Goal: Information Seeking & Learning: Learn about a topic

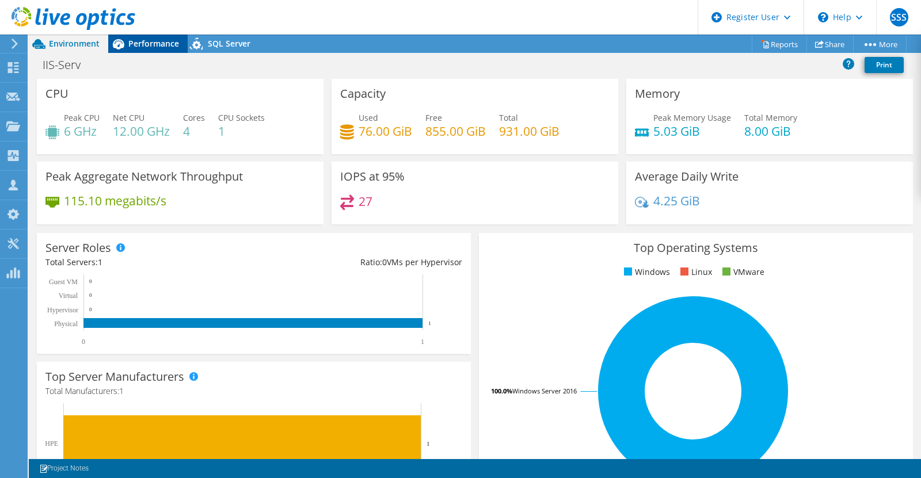
click at [160, 51] on div "Performance" at bounding box center [147, 44] width 79 height 18
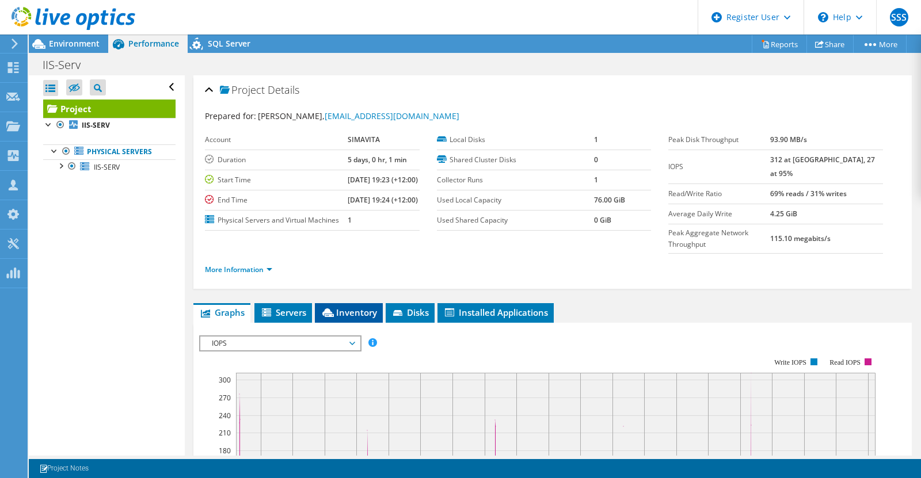
click at [346, 318] on span "Inventory" at bounding box center [349, 313] width 56 height 12
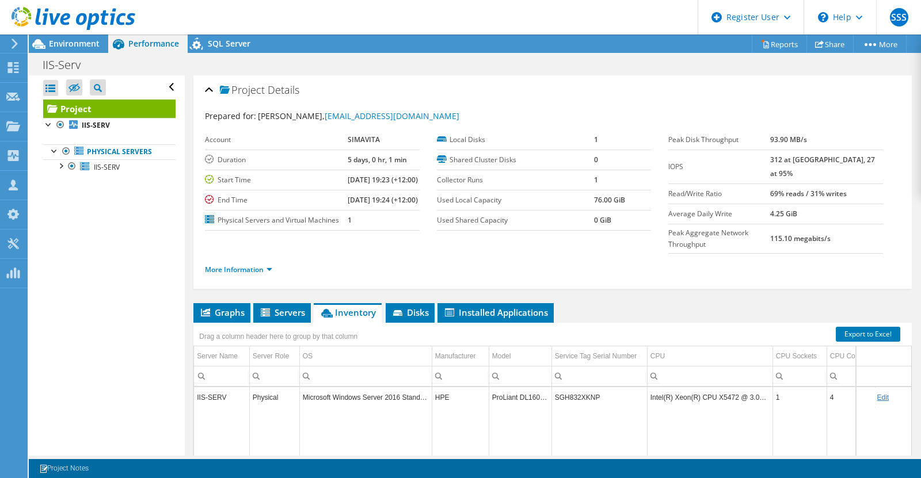
click at [68, 37] on div at bounding box center [67, 19] width 135 height 39
click at [67, 45] on span "Environment" at bounding box center [74, 43] width 51 height 11
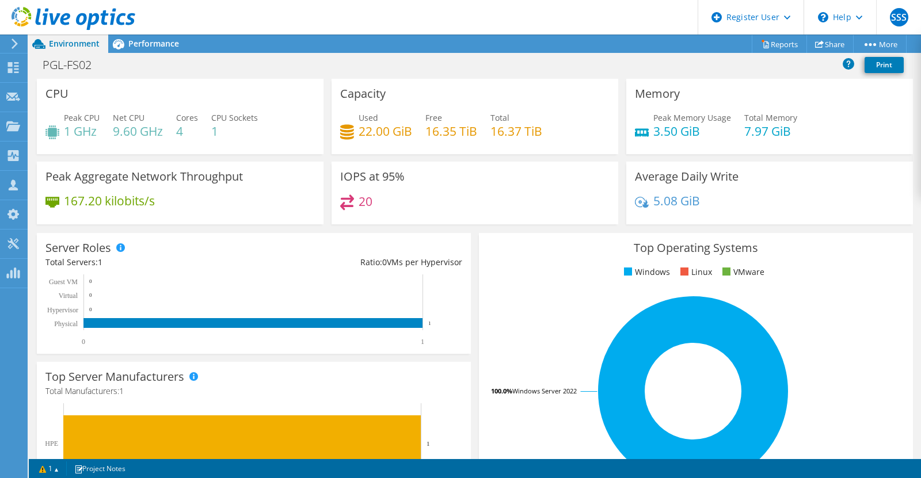
click at [328, 192] on div "IOPS at 95% 20" at bounding box center [475, 193] width 295 height 63
click at [136, 43] on span "Performance" at bounding box center [153, 43] width 51 height 11
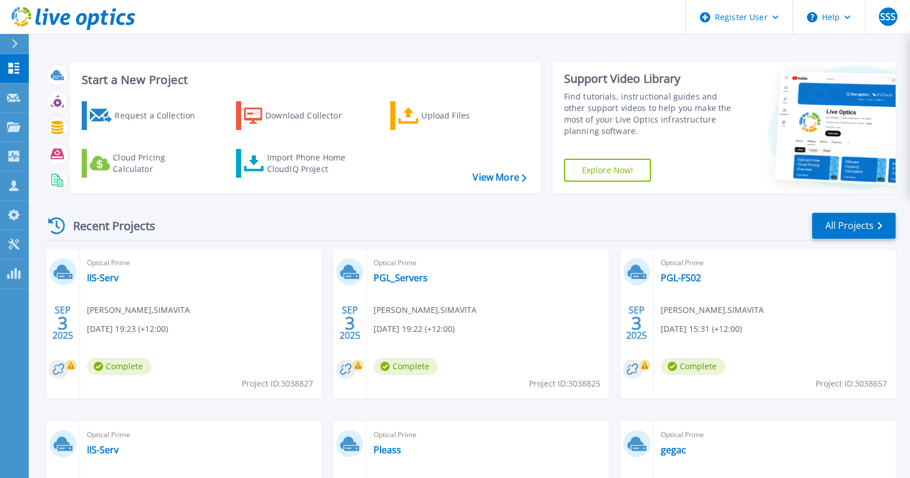
scroll to position [123, 0]
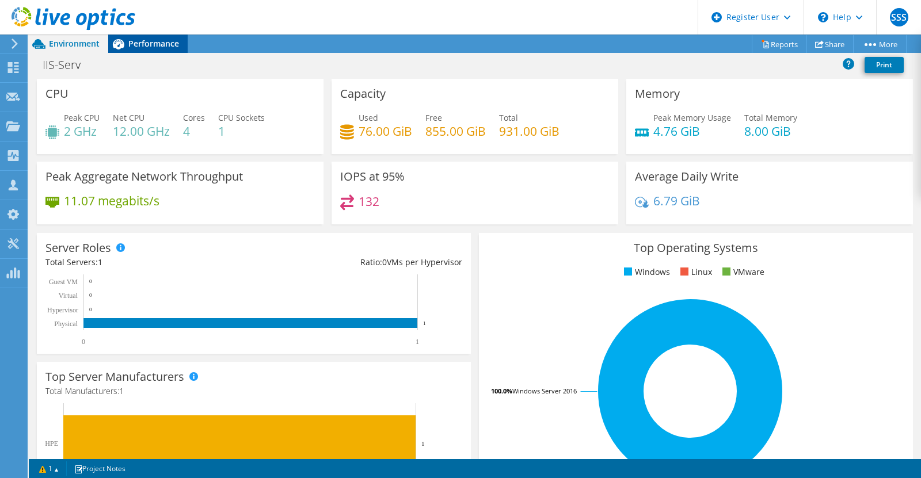
click at [146, 41] on span "Performance" at bounding box center [153, 43] width 51 height 11
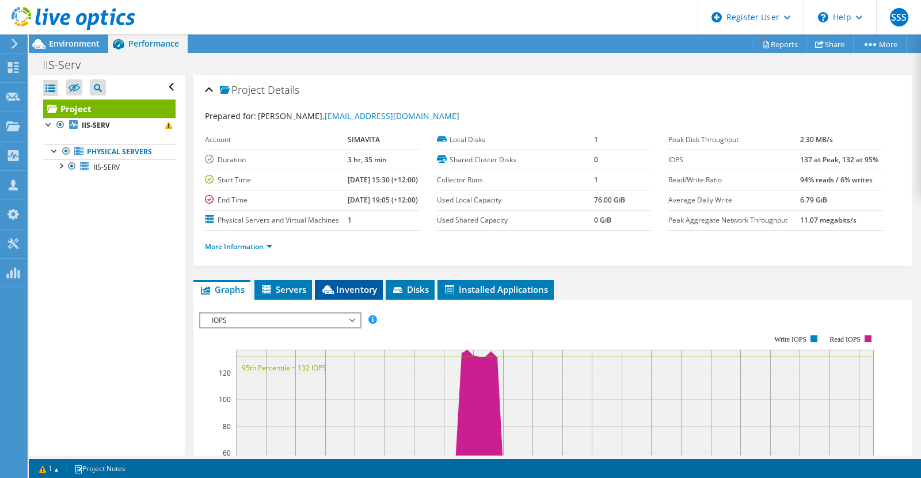
click at [337, 300] on li "Inventory" at bounding box center [349, 290] width 68 height 20
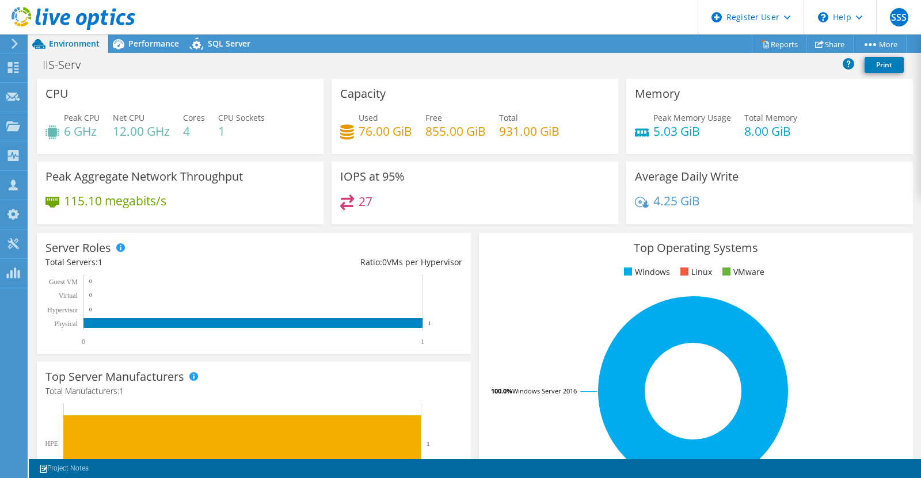
click at [163, 40] on span "Performance" at bounding box center [153, 43] width 51 height 11
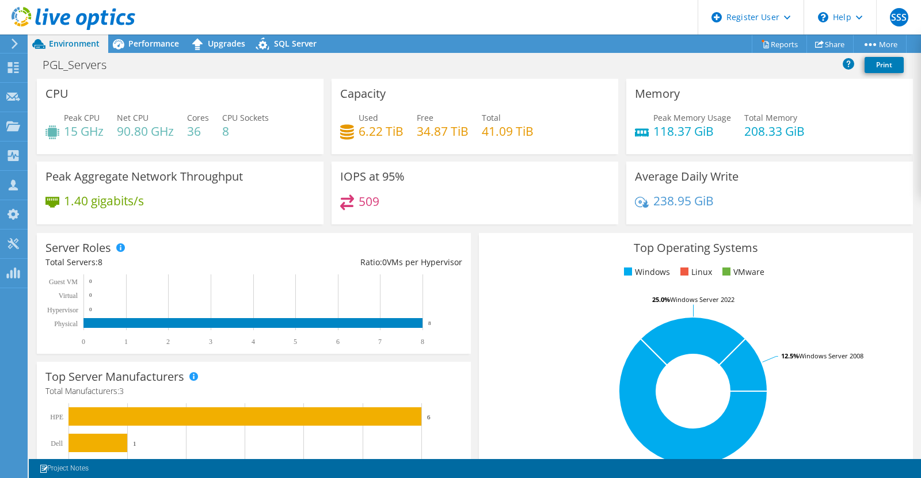
click at [146, 52] on div "Performance" at bounding box center [147, 44] width 79 height 18
